Goal: Transaction & Acquisition: Subscribe to service/newsletter

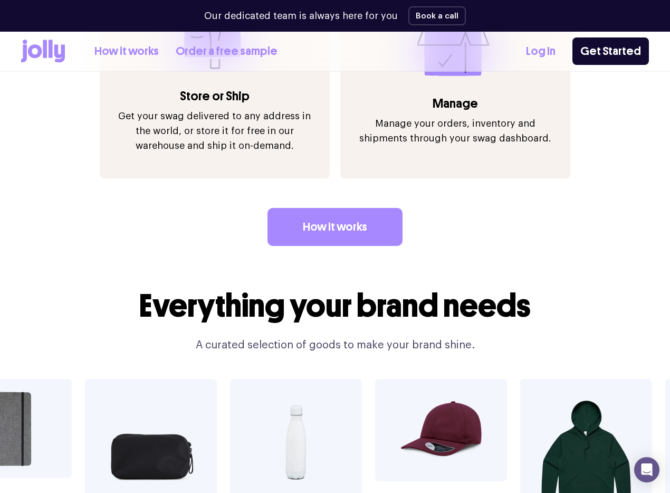
scroll to position [1472, 0]
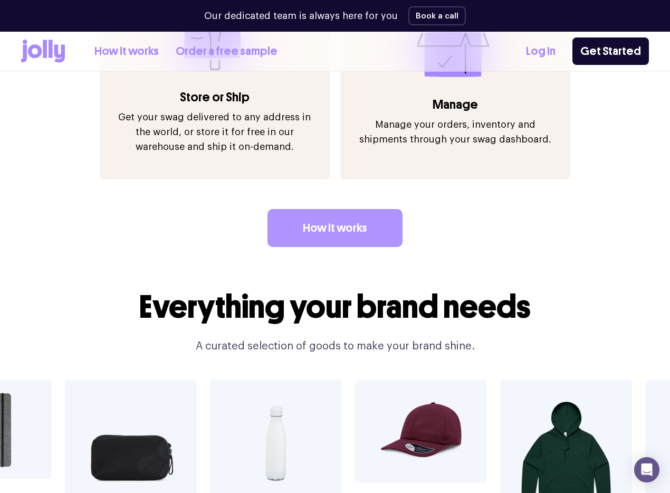
click at [306, 210] on link "How it works" at bounding box center [334, 228] width 135 height 38
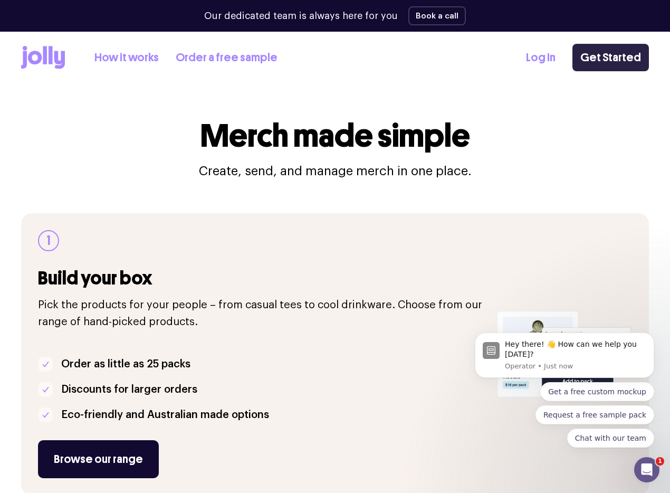
drag, startPoint x: 623, startPoint y: 57, endPoint x: 613, endPoint y: 62, distance: 11.1
click at [622, 58] on link "Get Started" at bounding box center [610, 57] width 76 height 27
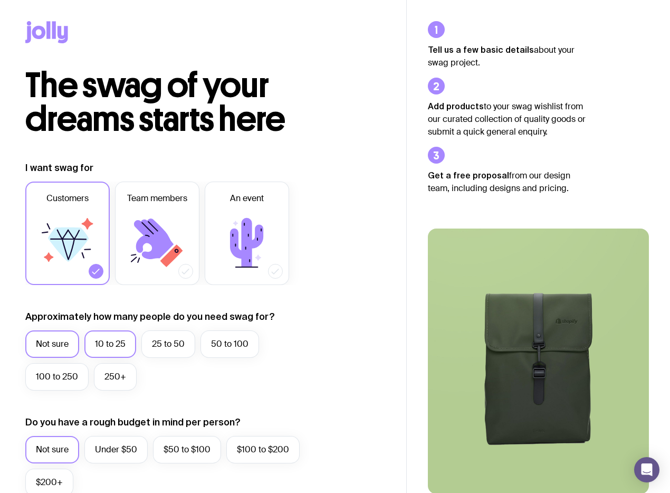
click at [119, 345] on label "10 to 25" at bounding box center [110, 343] width 52 height 27
click at [0, 0] on input "10 to 25" at bounding box center [0, 0] width 0 height 0
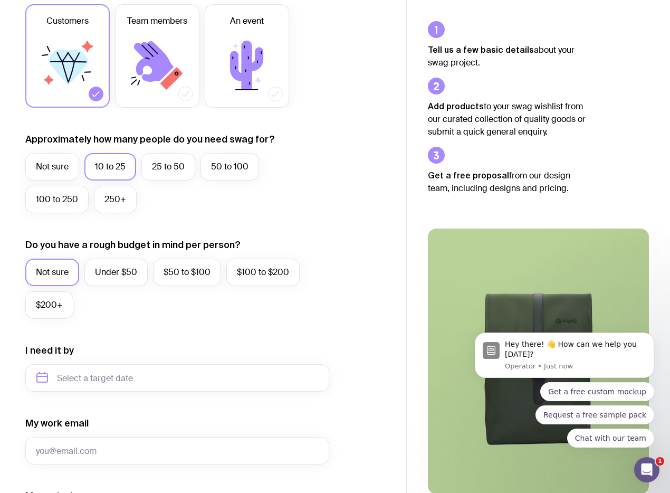
scroll to position [178, 0]
drag, startPoint x: 123, startPoint y: 271, endPoint x: 123, endPoint y: 302, distance: 31.1
click at [123, 271] on label "Under $50" at bounding box center [115, 271] width 63 height 27
click at [0, 0] on input "Under $50" at bounding box center [0, 0] width 0 height 0
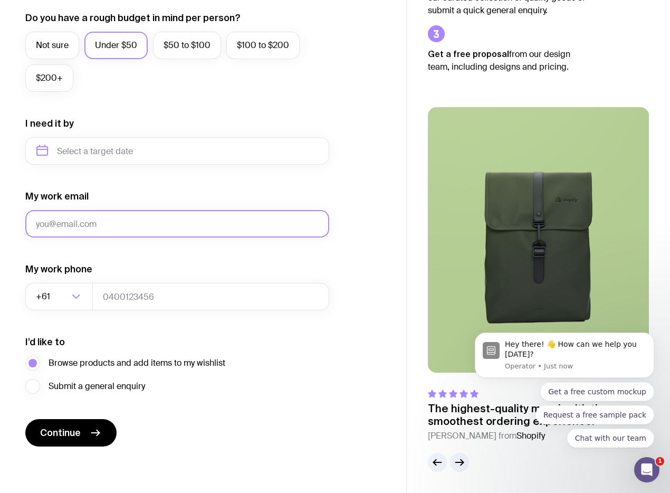
scroll to position [403, 0]
click at [65, 219] on input "My work email" at bounding box center [177, 223] width 304 height 27
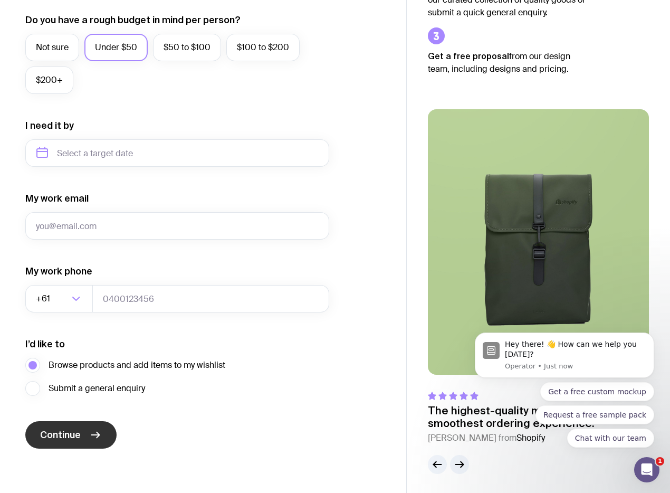
click at [82, 434] on button "Continue" at bounding box center [70, 434] width 91 height 27
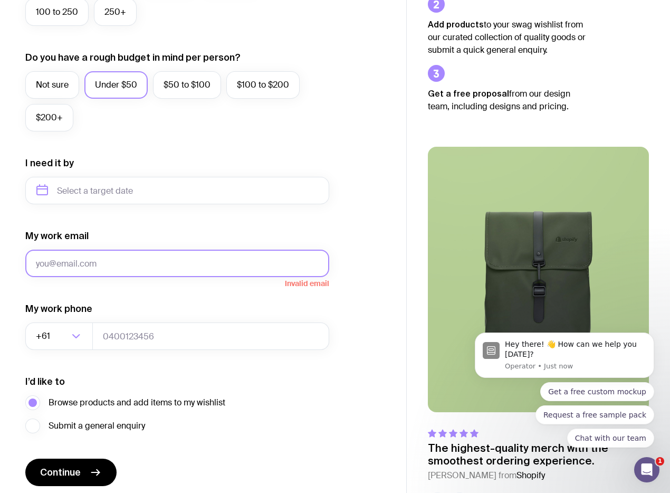
scroll to position [404, 0]
